Goal: Book appointment/travel/reservation

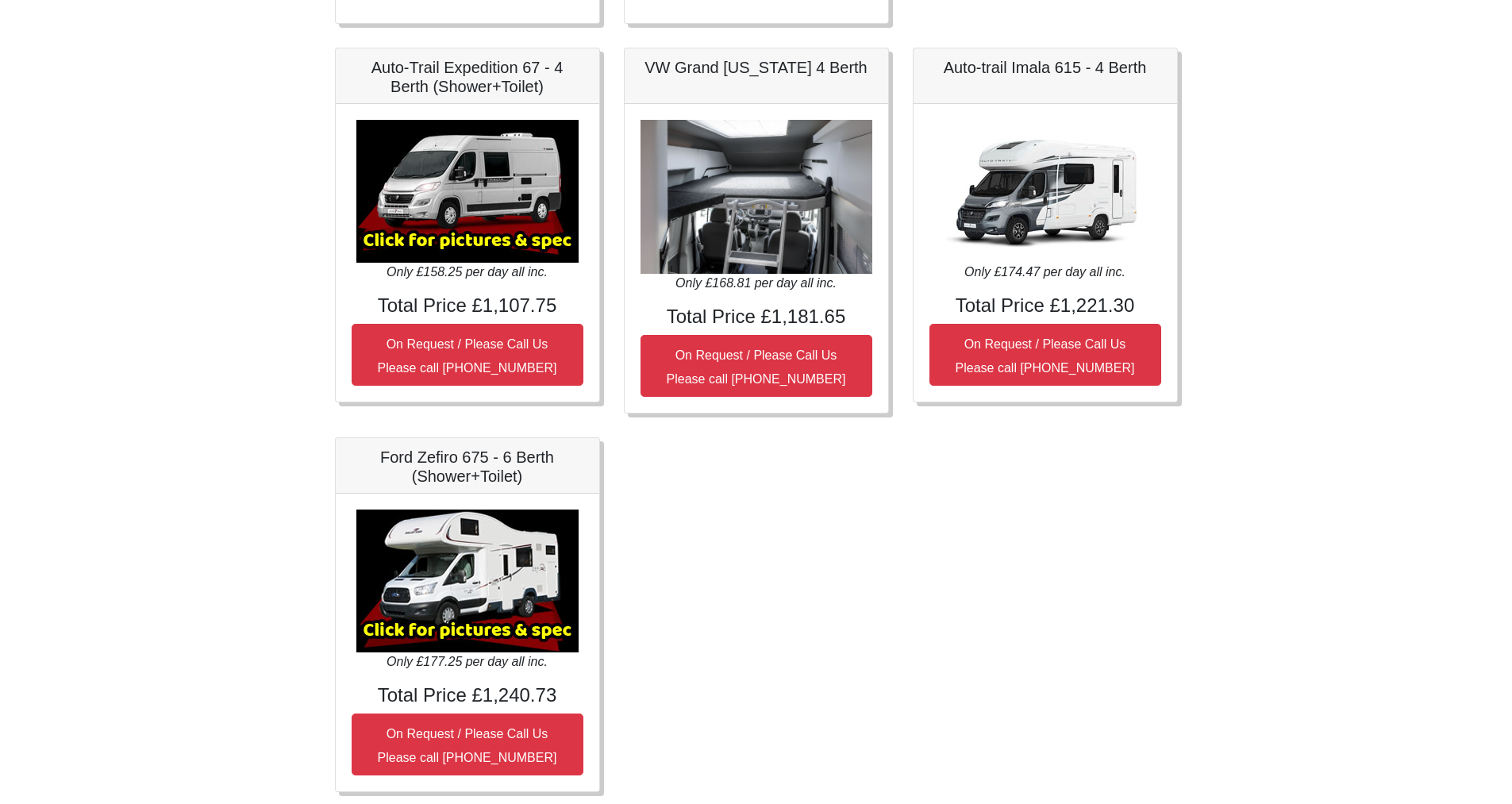
scroll to position [669, 0]
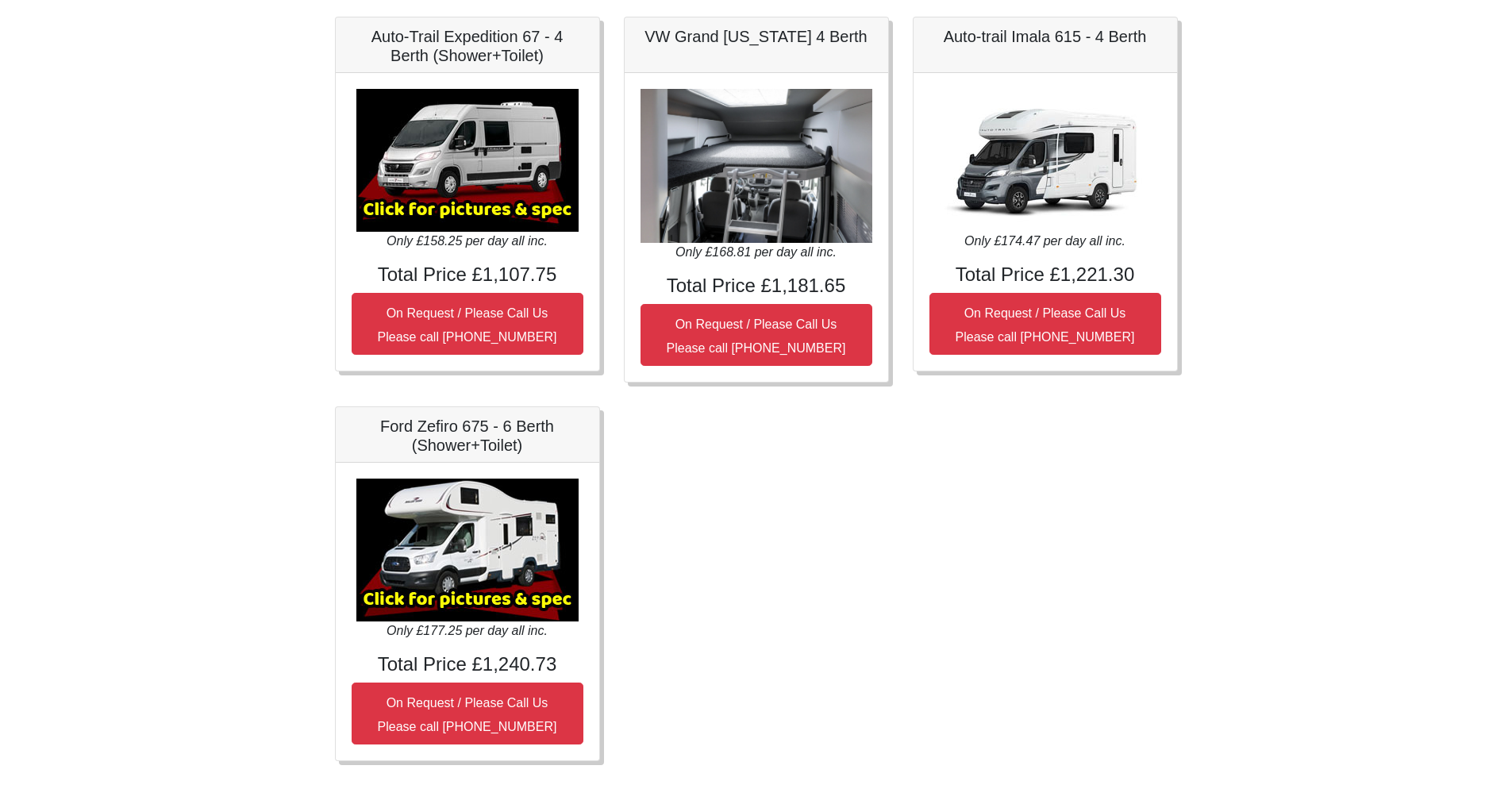
click at [463, 573] on img at bounding box center [467, 550] width 222 height 143
click at [470, 581] on img at bounding box center [467, 550] width 222 height 143
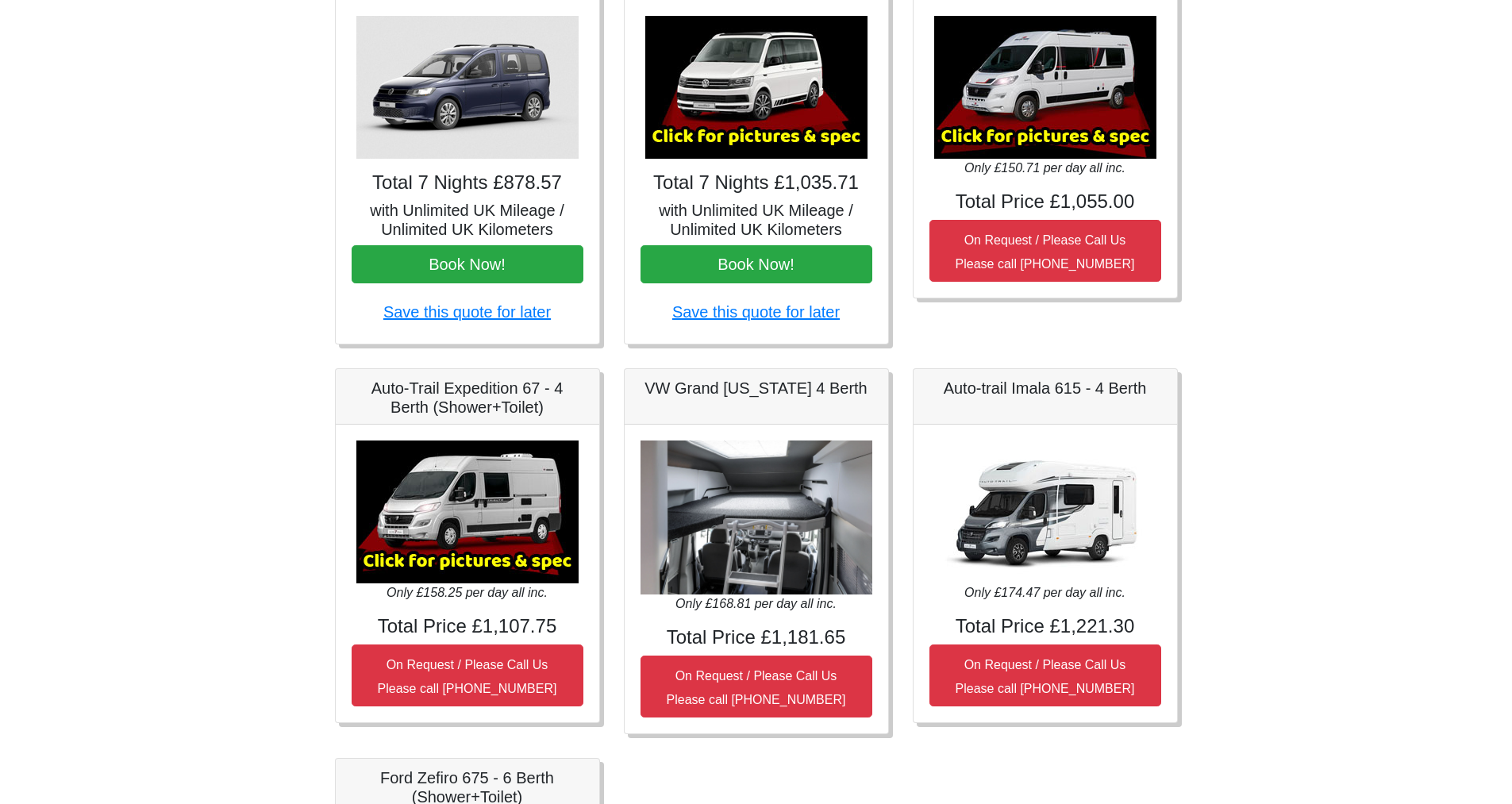
scroll to position [688, 0]
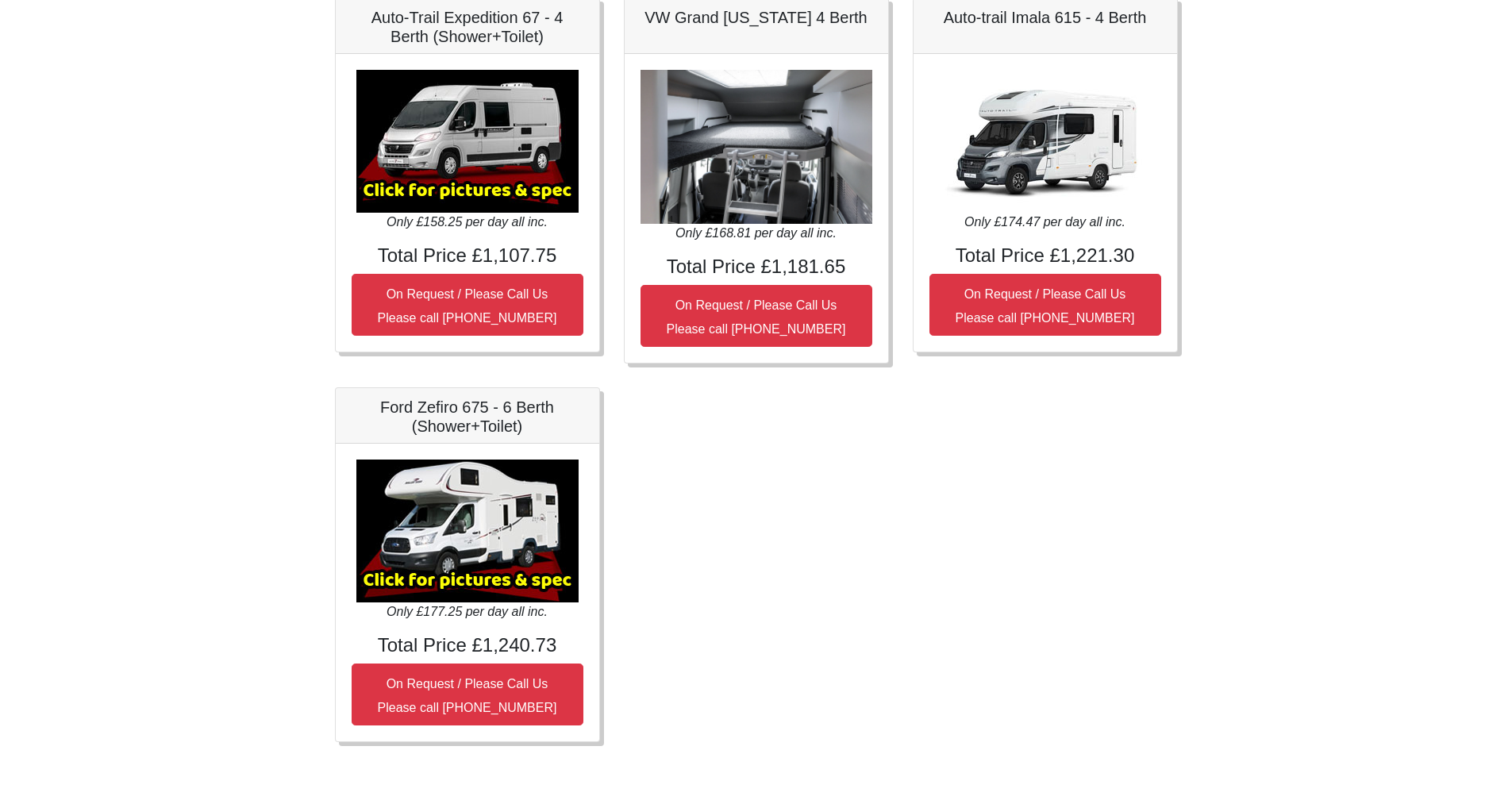
click at [418, 488] on img at bounding box center [467, 531] width 222 height 143
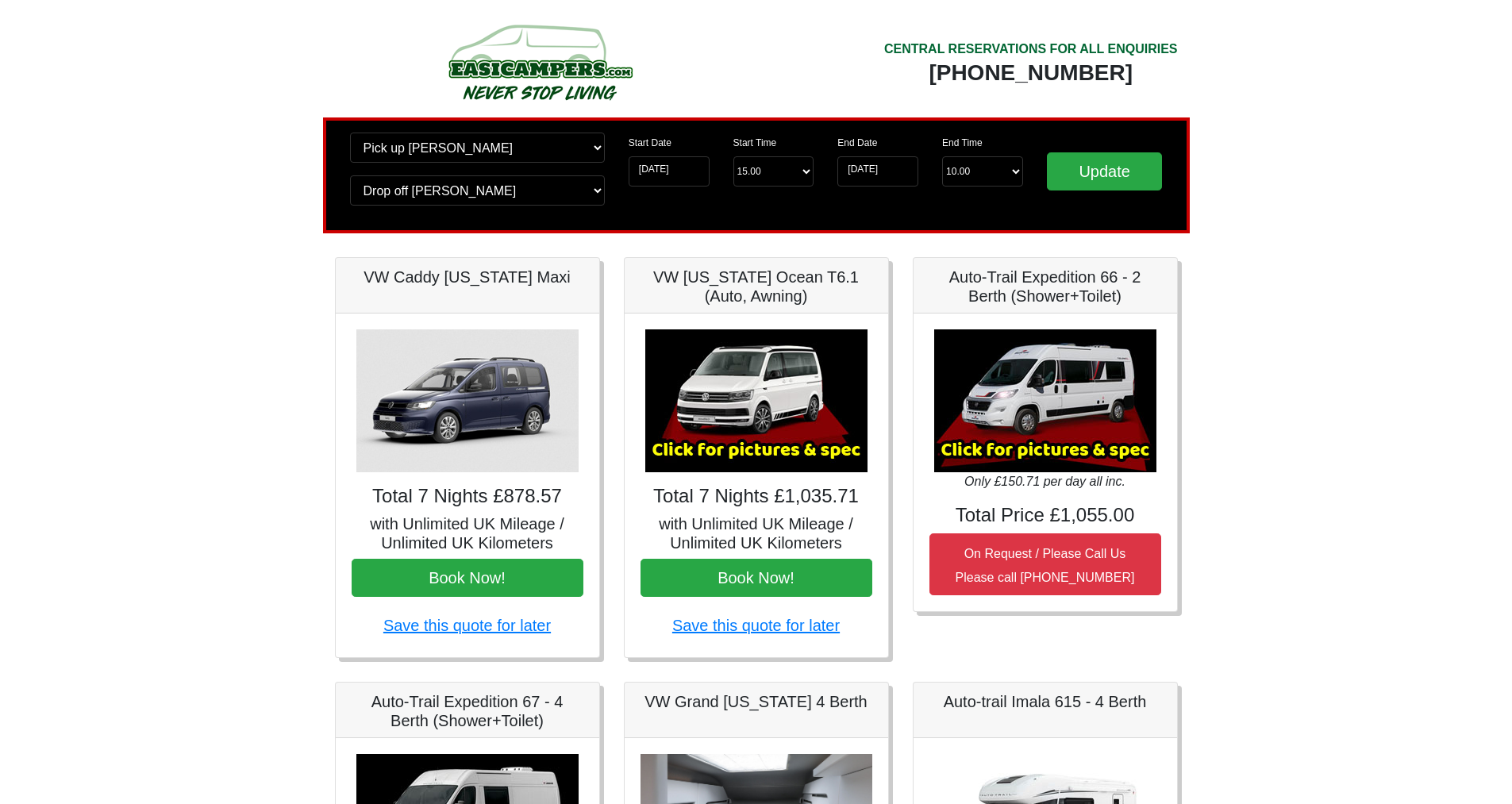
scroll to position [0, 0]
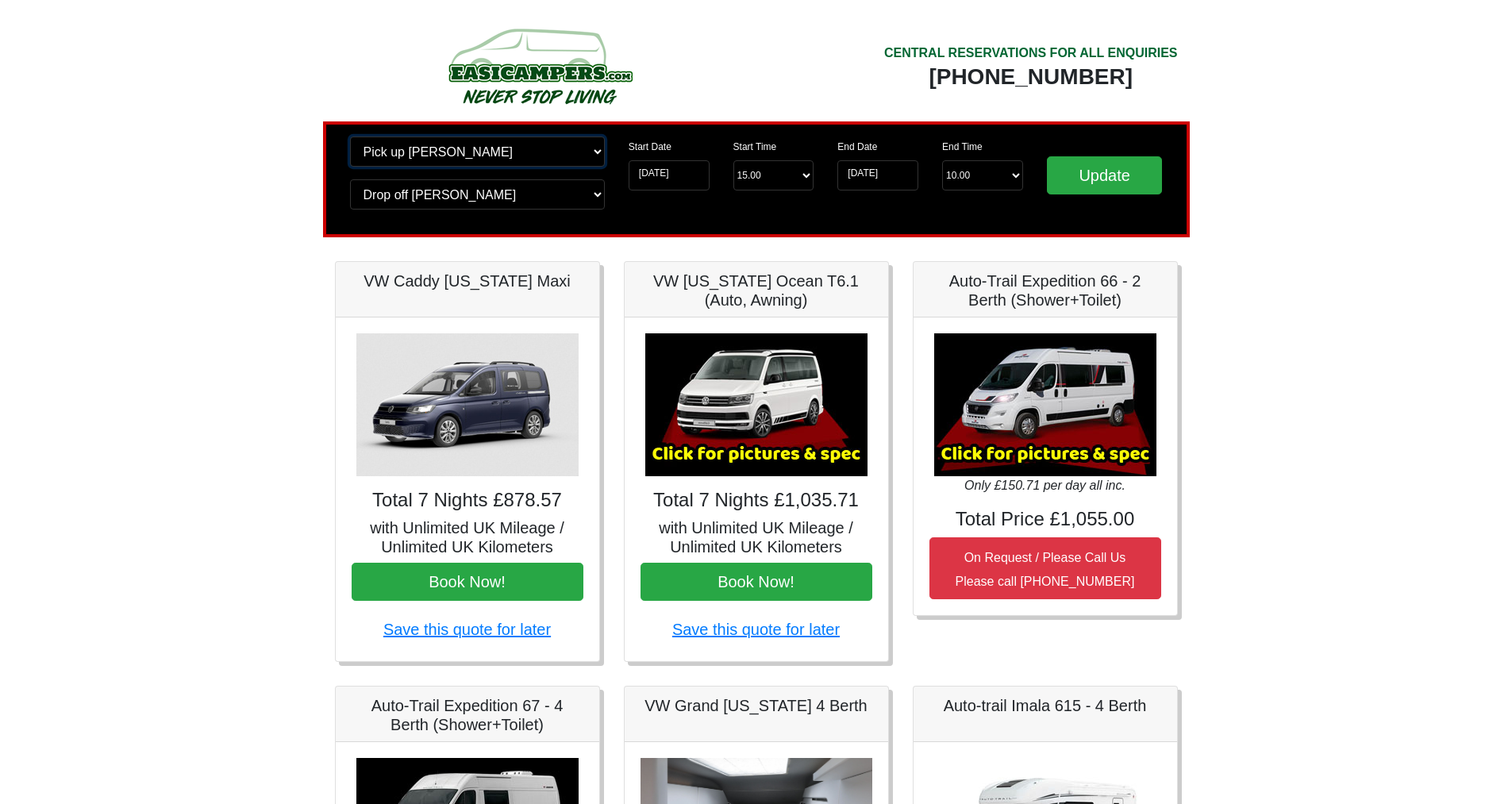
click at [590, 154] on select "Change pick up location? Pick up Preston Birmingham Airport Blackburn Lancashir…" at bounding box center [477, 151] width 255 height 30
select select "QUE1"
click at [350, 136] on select "Change pick up location? Pick up Preston Birmingham Airport Blackburn Lancashir…" at bounding box center [477, 151] width 255 height 30
click at [594, 192] on select "Change drop off location? Drop off Preston Birmingham Airport Blackburn Lancash…" at bounding box center [477, 194] width 255 height 30
select select "QUE1"
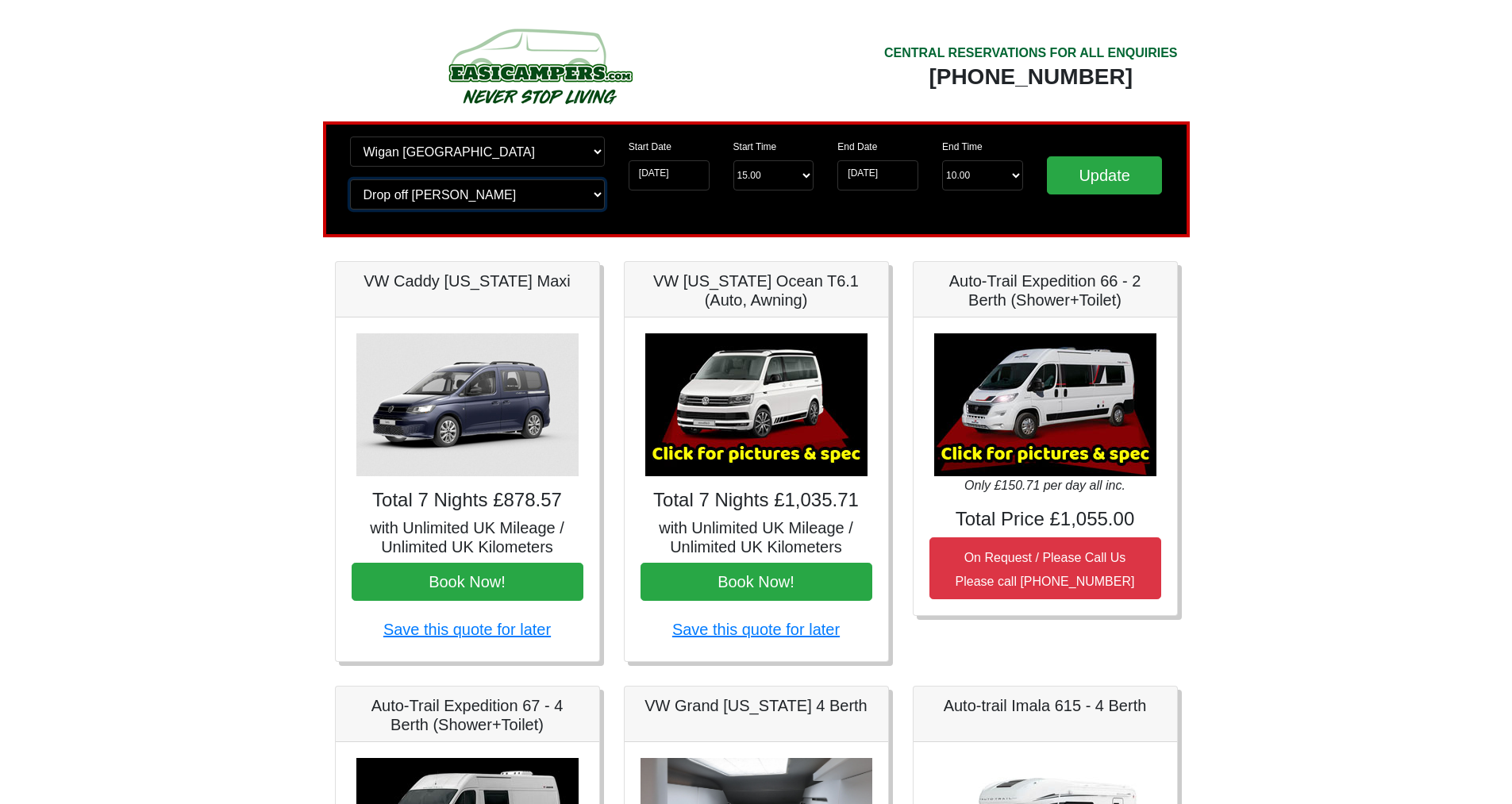
click at [350, 179] on select "Change drop off location? Drop off Preston Birmingham Airport Blackburn Lancash…" at bounding box center [477, 194] width 255 height 30
click at [1082, 178] on input "Update" at bounding box center [1104, 175] width 115 height 38
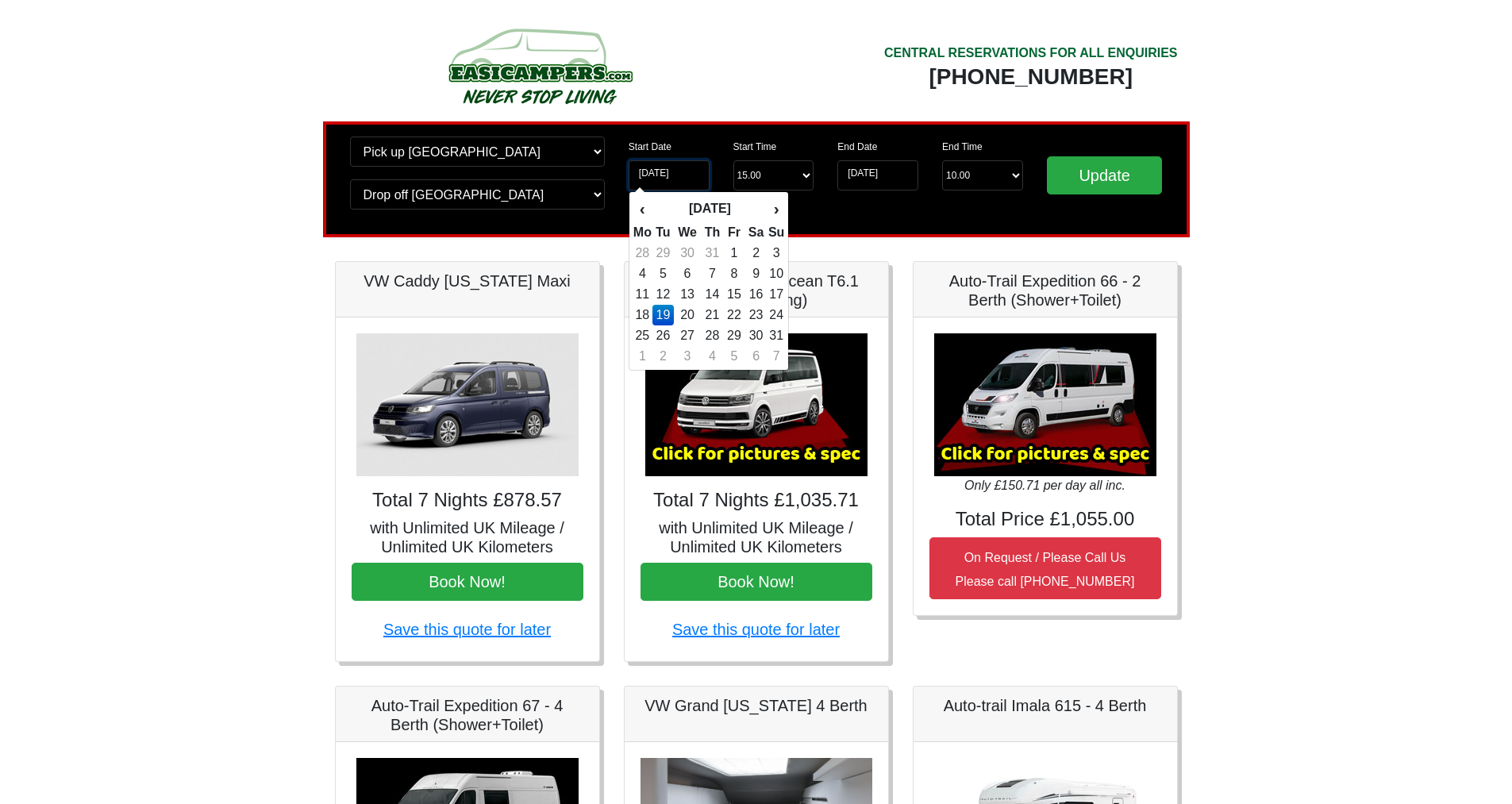
click at [693, 177] on input "[DATE]" at bounding box center [669, 175] width 81 height 30
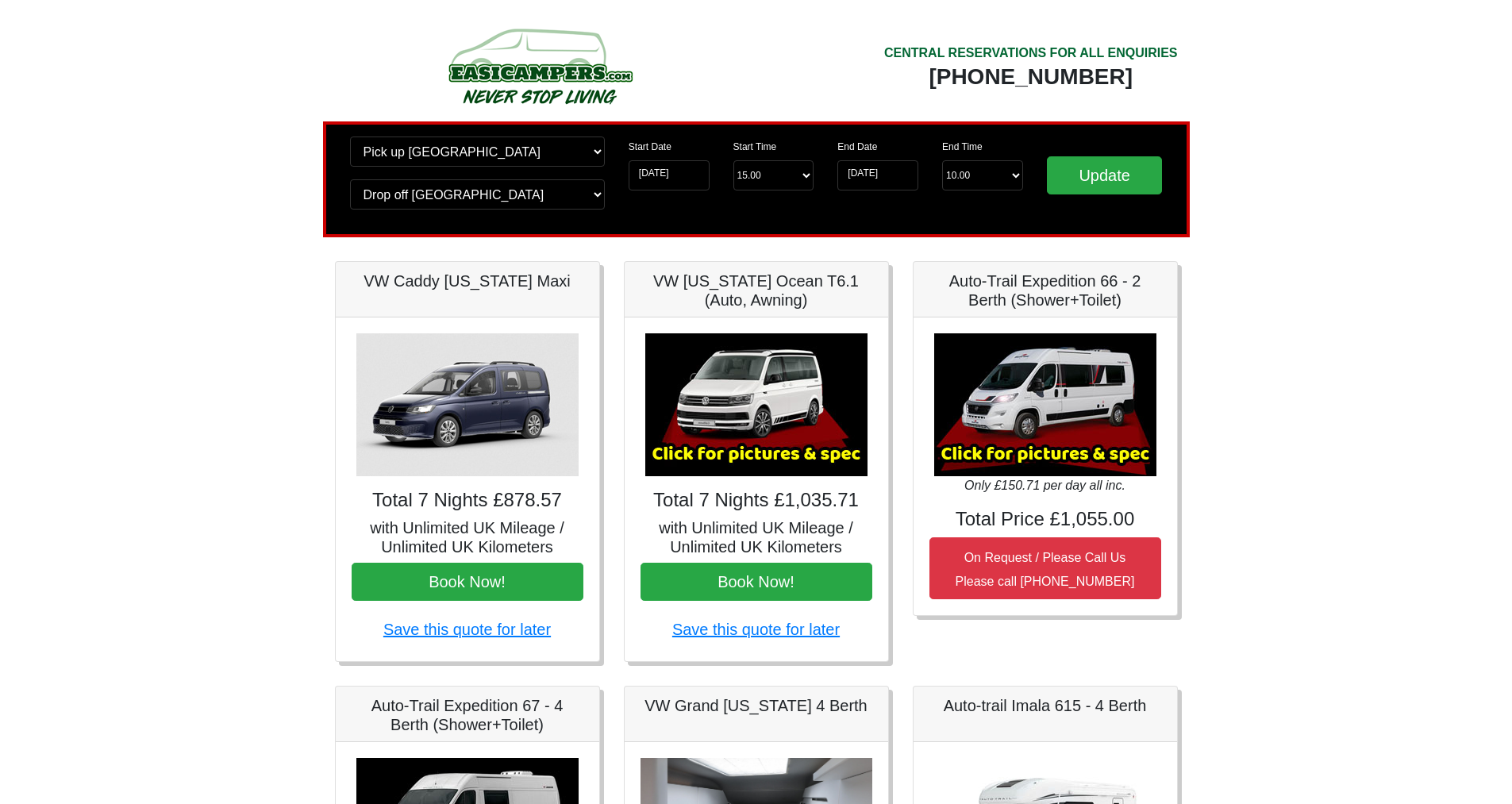
click at [300, 298] on body "CENTRAL RESERVATIONS FOR ALL ENQUIRIES [PHONE_NUMBER] Easicampers Booking : Sea…" at bounding box center [756, 746] width 1512 height 1492
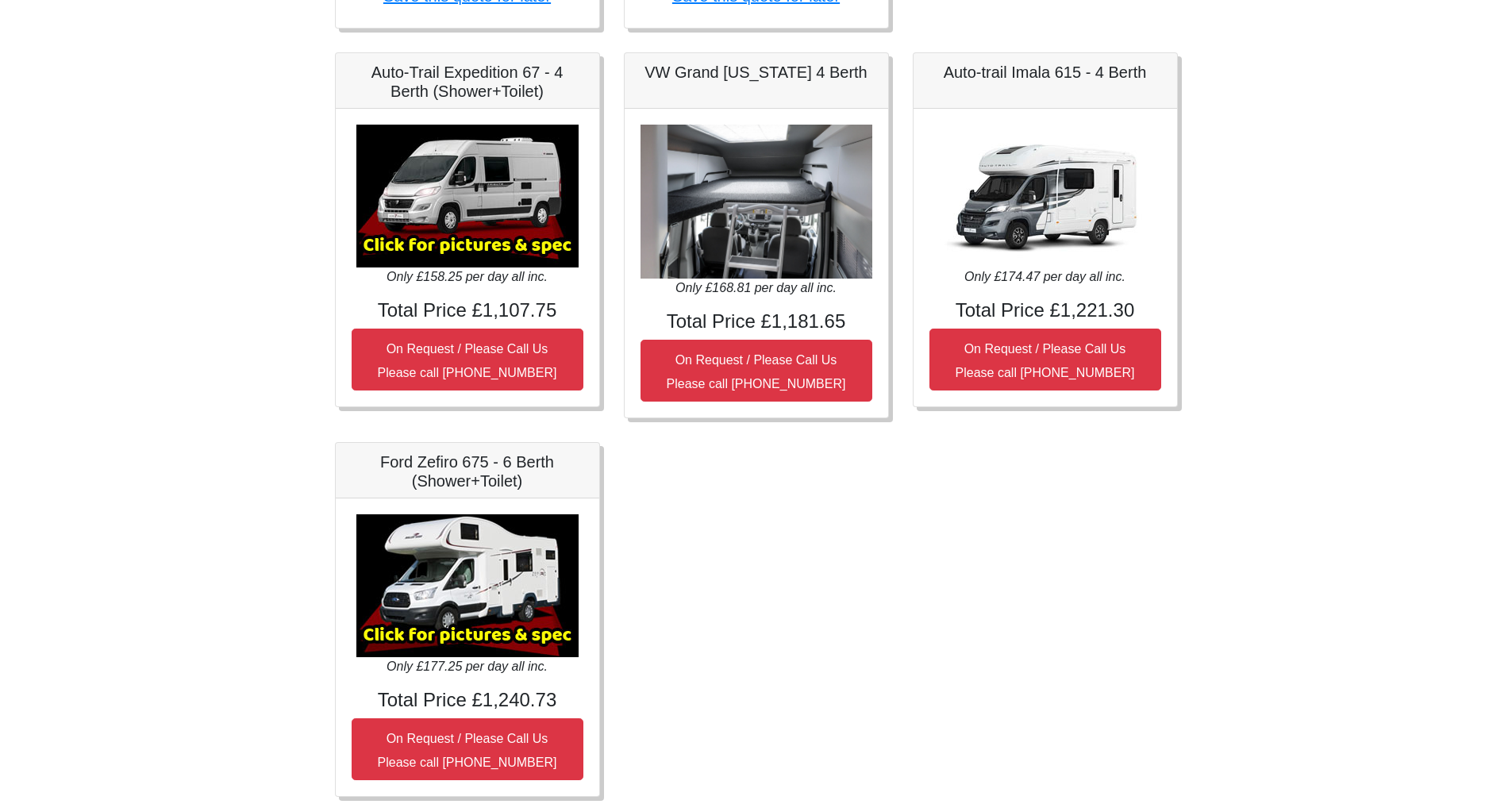
scroll to position [591, 0]
